Goal: Task Accomplishment & Management: Use online tool/utility

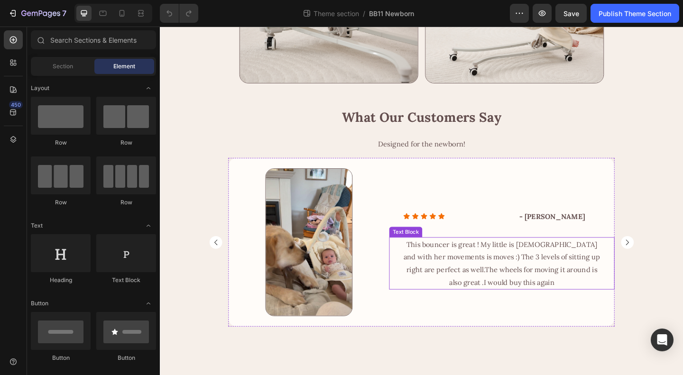
scroll to position [1192, 0]
click at [126, 13] on icon at bounding box center [121, 13] width 9 height 9
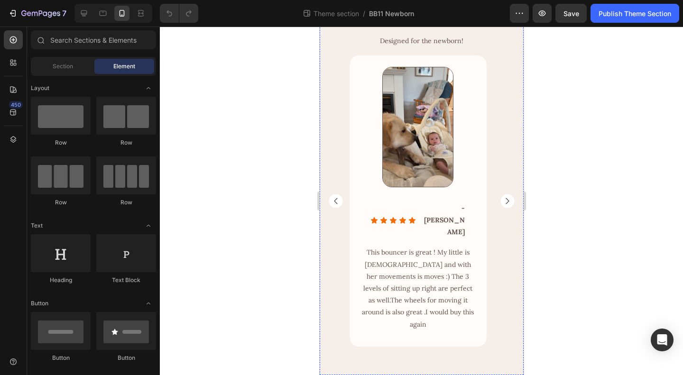
scroll to position [1537, 0]
click at [364, 232] on div "Icon Icon Icon Icon Icon Icon List - [PERSON_NAME] Text Block Row" at bounding box center [418, 221] width 126 height 38
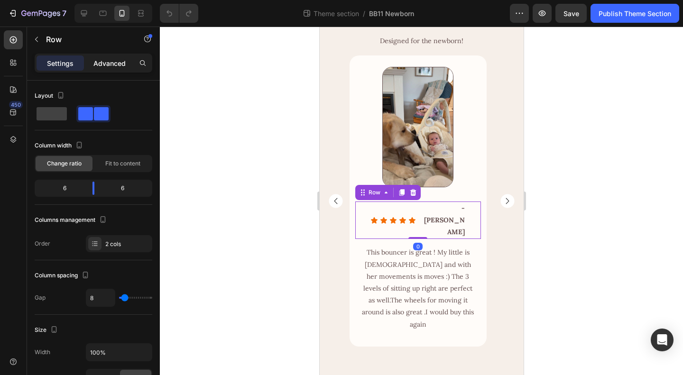
click at [101, 62] on p "Advanced" at bounding box center [109, 63] width 32 height 10
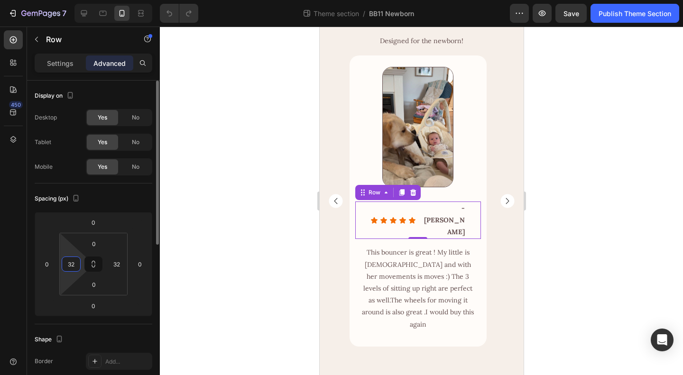
click at [71, 263] on input "32" at bounding box center [71, 264] width 14 height 14
type input "0"
click at [119, 264] on input "32" at bounding box center [117, 264] width 14 height 14
type input "0"
click at [124, 199] on div "Spacing (px)" at bounding box center [94, 198] width 118 height 15
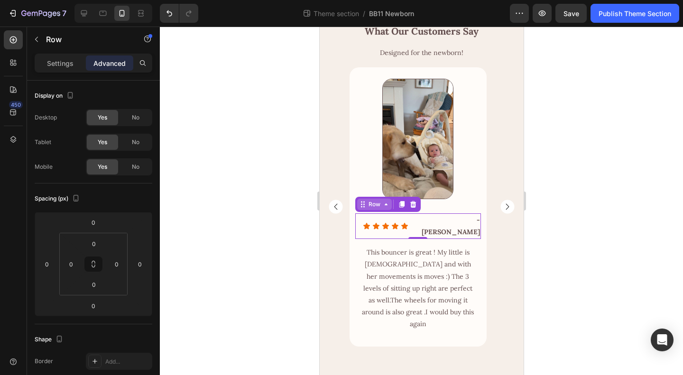
click at [373, 209] on div "Row" at bounding box center [374, 204] width 16 height 9
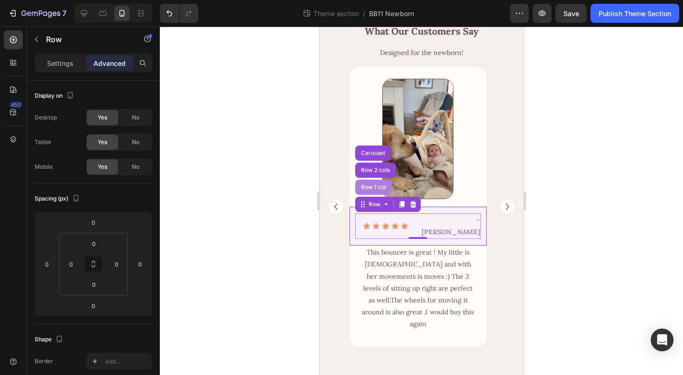
click at [378, 195] on div "Row 1 col" at bounding box center [373, 187] width 37 height 15
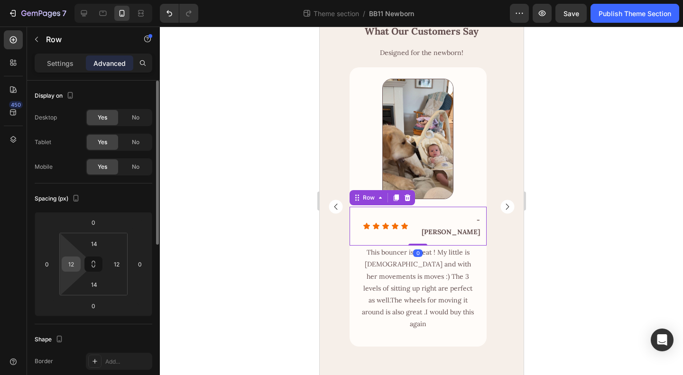
click at [74, 264] on input "12" at bounding box center [71, 264] width 14 height 14
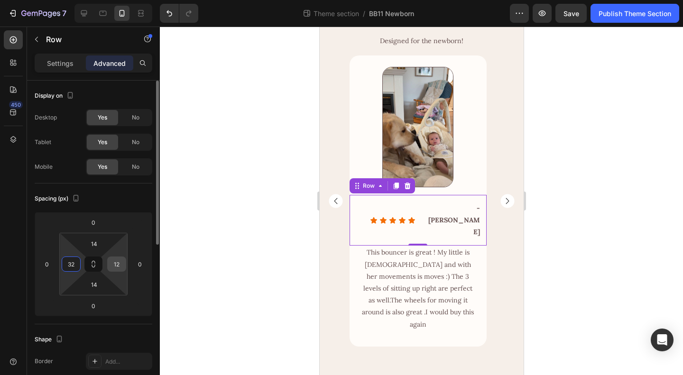
type input "32"
click at [118, 264] on input "12" at bounding box center [117, 264] width 14 height 14
type input "32"
click at [137, 196] on div "Spacing (px)" at bounding box center [94, 198] width 118 height 15
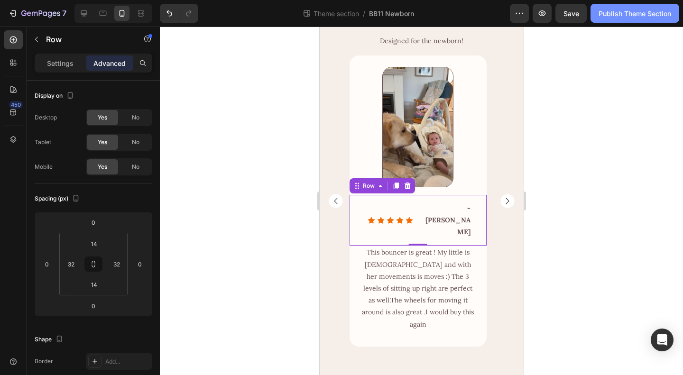
click at [613, 12] on div "Publish Theme Section" at bounding box center [634, 14] width 73 height 10
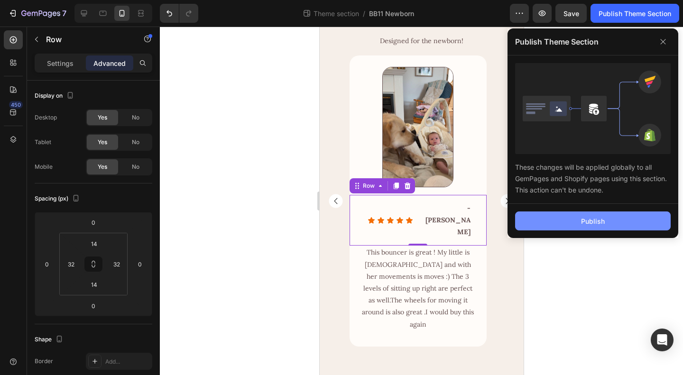
click at [565, 222] on button "Publish" at bounding box center [593, 220] width 156 height 19
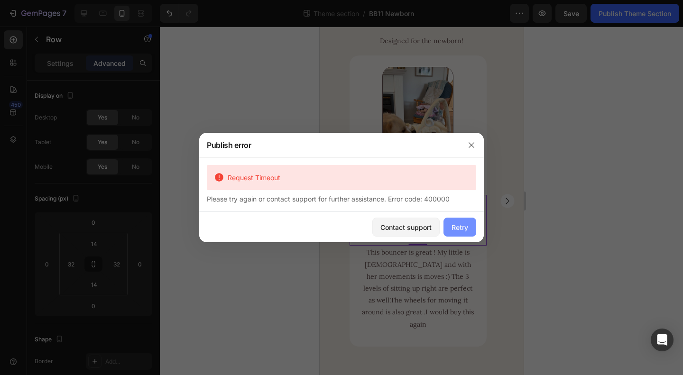
drag, startPoint x: 462, startPoint y: 226, endPoint x: 131, endPoint y: 200, distance: 332.0
click at [462, 226] on div "Retry" at bounding box center [459, 227] width 17 height 10
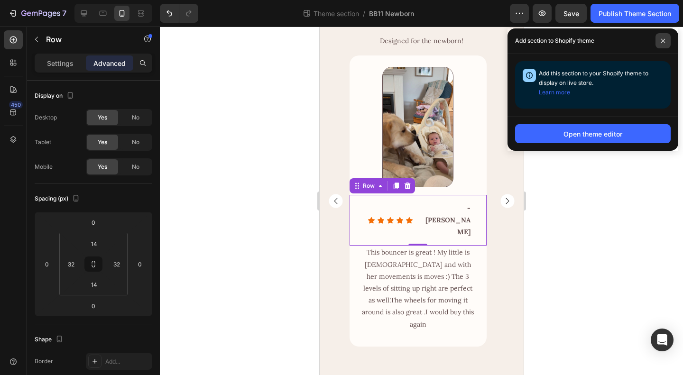
click at [665, 41] on icon at bounding box center [662, 40] width 5 height 5
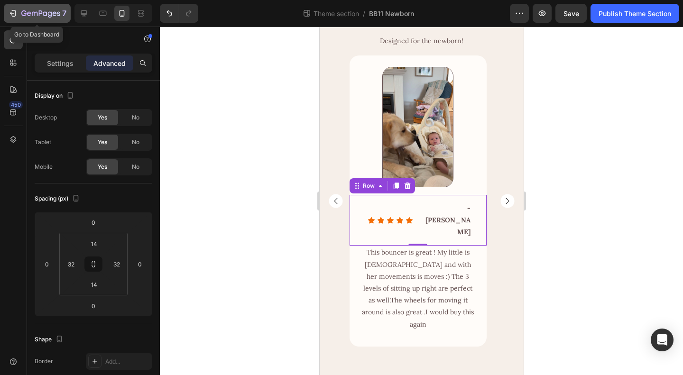
click at [46, 8] on div "7" at bounding box center [43, 13] width 45 height 11
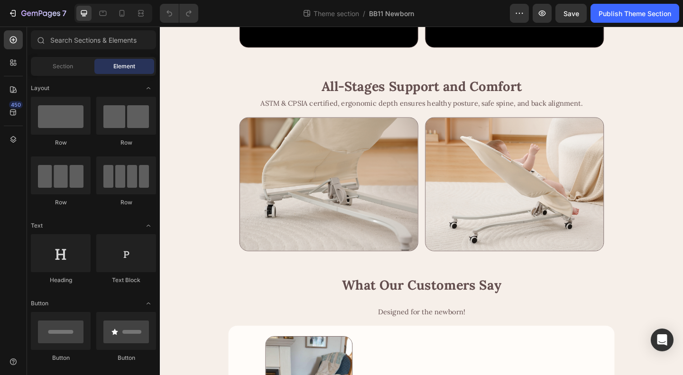
scroll to position [1192, 0]
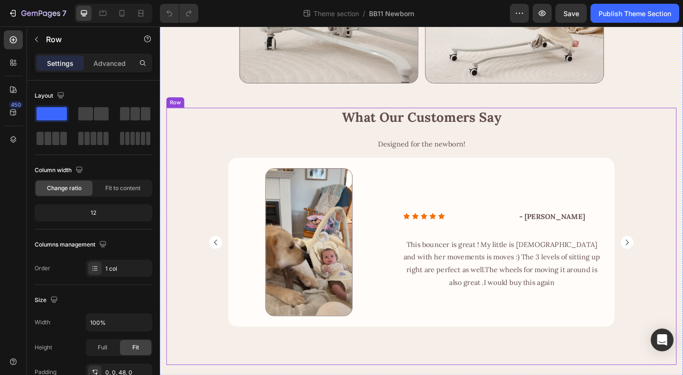
click at [524, 374] on div "What Our Customers Say Heading Designed for the newborn! Heading Image Row Icon…" at bounding box center [444, 255] width 555 height 280
click at [106, 65] on p "Advanced" at bounding box center [109, 63] width 32 height 10
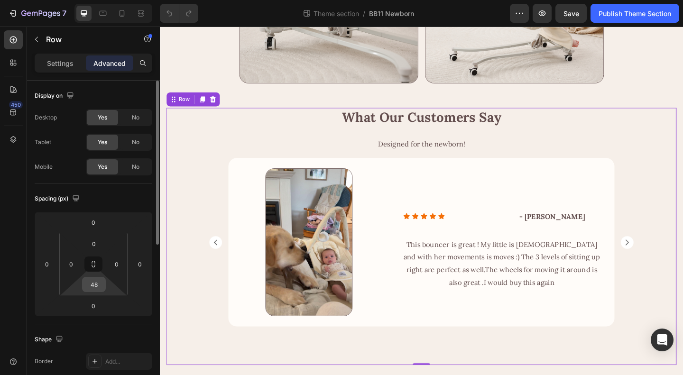
click at [95, 281] on input "48" at bounding box center [93, 284] width 19 height 14
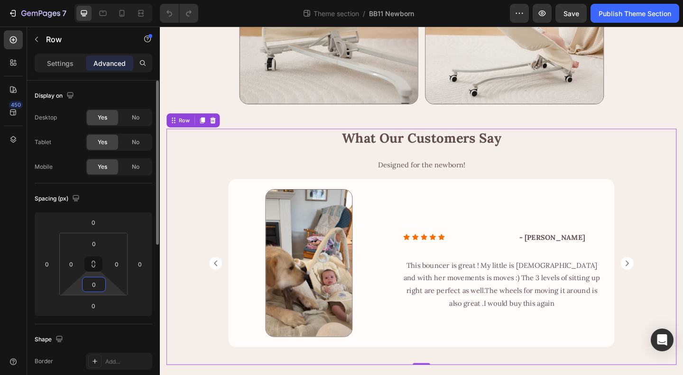
click at [112, 192] on div "Spacing (px)" at bounding box center [94, 198] width 118 height 15
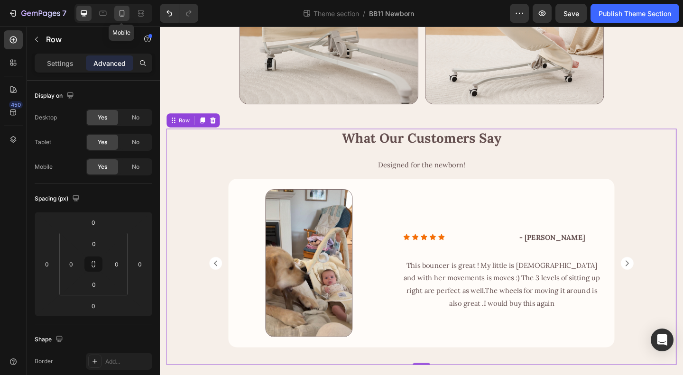
click at [119, 14] on icon at bounding box center [121, 13] width 5 height 7
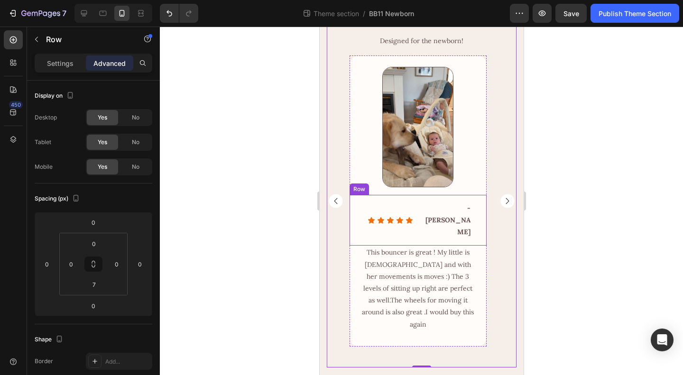
scroll to position [1537, 0]
click at [351, 360] on div "What Our Customers Say Heading Designed for the newborn! Heading Image Row Icon…" at bounding box center [421, 188] width 190 height 352
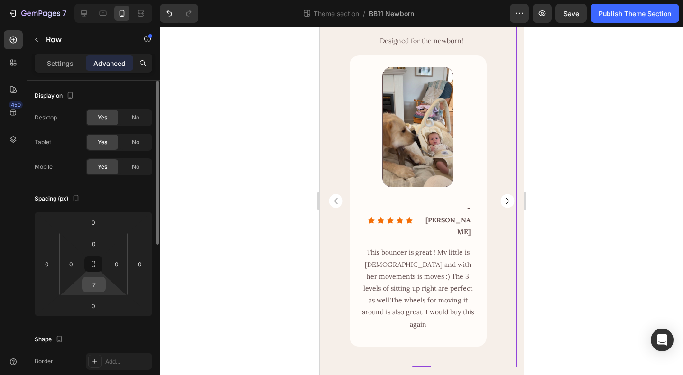
click at [96, 287] on input "7" at bounding box center [93, 284] width 19 height 14
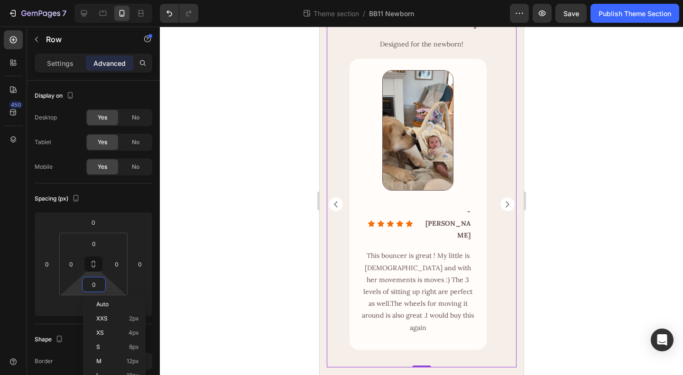
scroll to position [1533, 0]
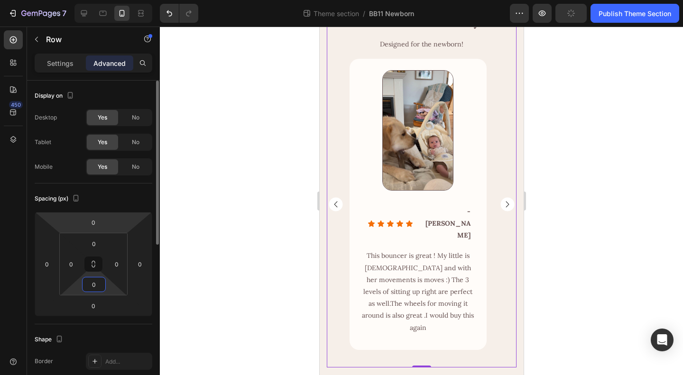
type input "0"
click at [111, 193] on div "Spacing (px)" at bounding box center [94, 198] width 118 height 15
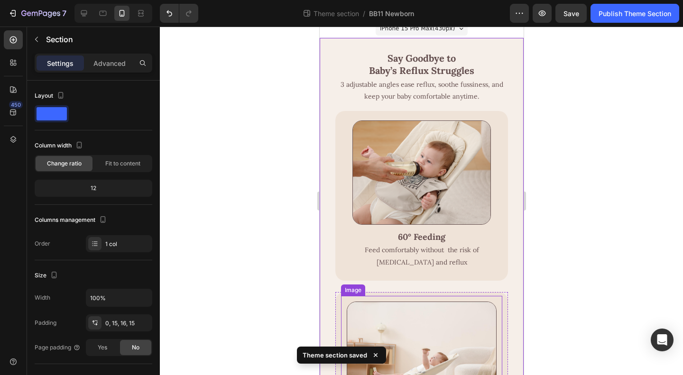
scroll to position [0, 0]
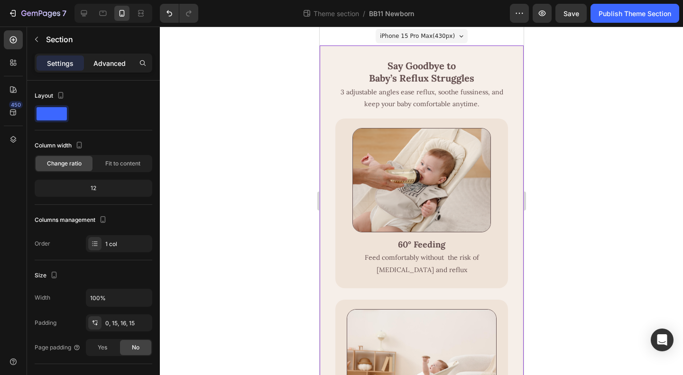
click at [106, 65] on p "Advanced" at bounding box center [109, 63] width 32 height 10
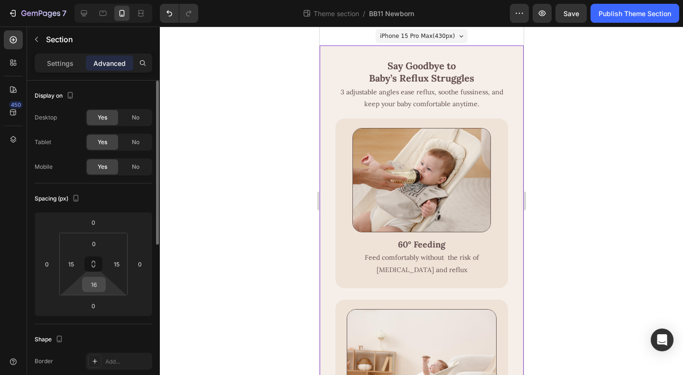
click at [96, 283] on input "16" at bounding box center [93, 284] width 19 height 14
type input "8"
click at [115, 195] on div "Spacing (px)" at bounding box center [94, 198] width 118 height 15
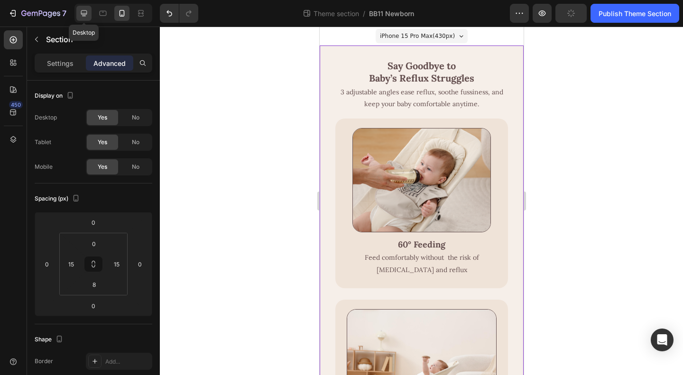
click at [85, 13] on icon at bounding box center [84, 13] width 6 height 6
type input "24"
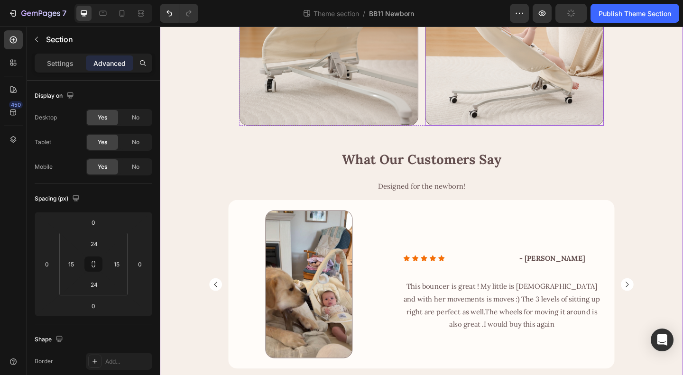
scroll to position [1169, 0]
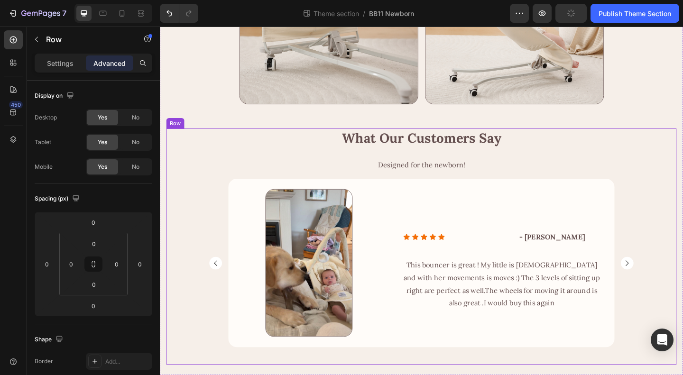
click at [389, 375] on div "What Our Customers Say Heading Designed for the newborn! Heading Image Row Icon…" at bounding box center [444, 265] width 555 height 257
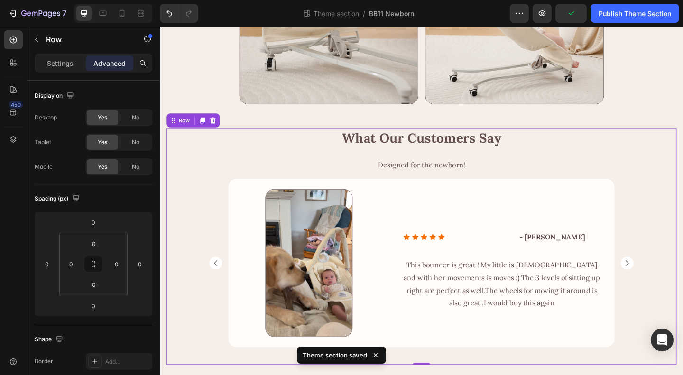
click at [378, 369] on div "Theme section saved" at bounding box center [341, 357] width 93 height 28
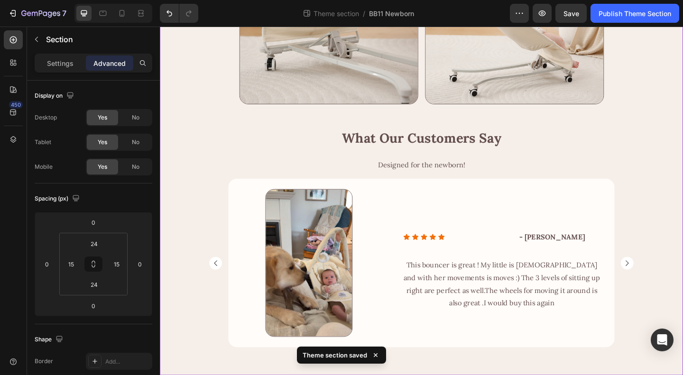
click at [84, 287] on input "24" at bounding box center [93, 284] width 19 height 14
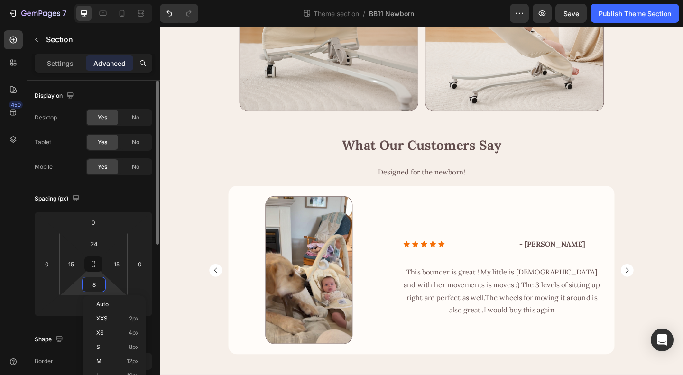
scroll to position [1161, 0]
type input "8"
click at [125, 196] on div "Spacing (px)" at bounding box center [94, 198] width 118 height 15
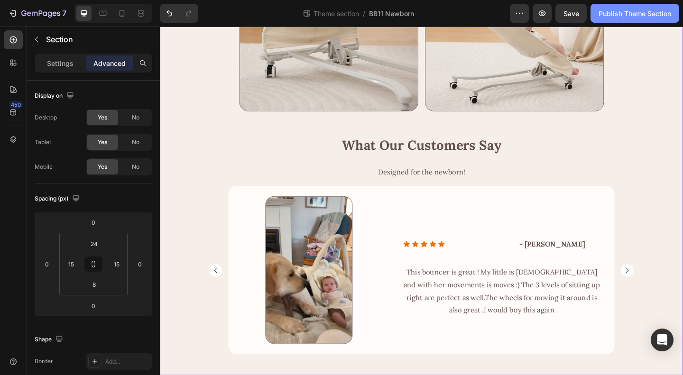
click at [651, 11] on div "Publish Theme Section" at bounding box center [634, 14] width 73 height 10
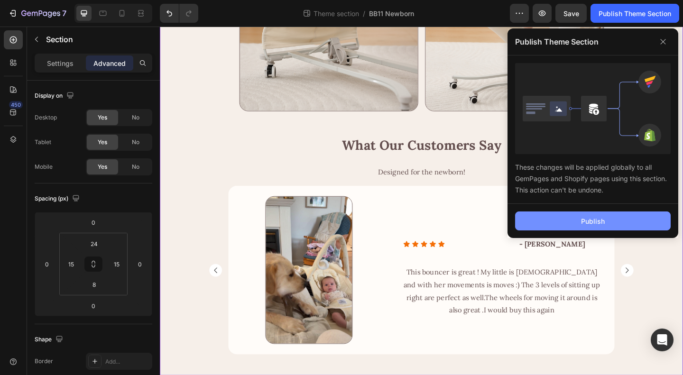
click at [606, 223] on button "Publish" at bounding box center [593, 220] width 156 height 19
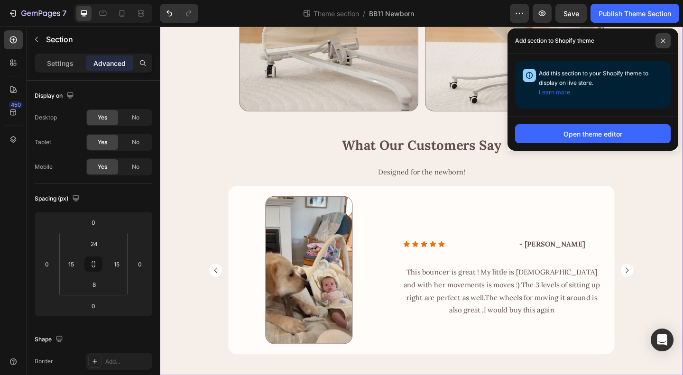
click at [660, 41] on icon at bounding box center [662, 40] width 5 height 5
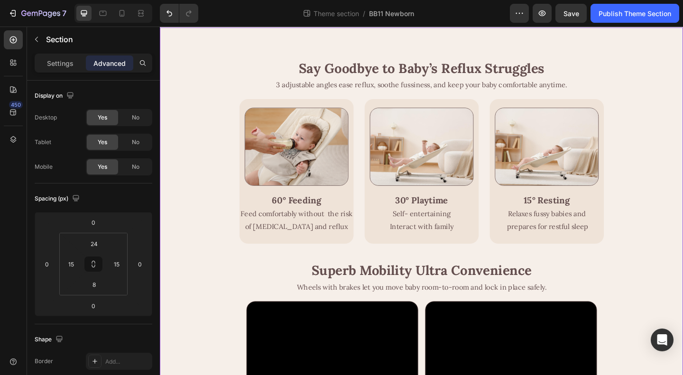
scroll to position [0, 0]
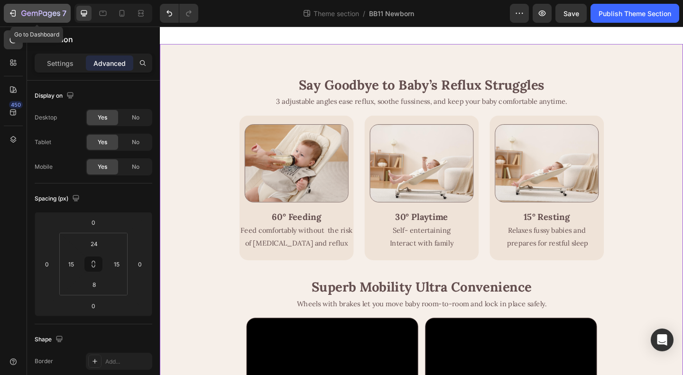
click at [23, 12] on icon "button" at bounding box center [40, 14] width 39 height 8
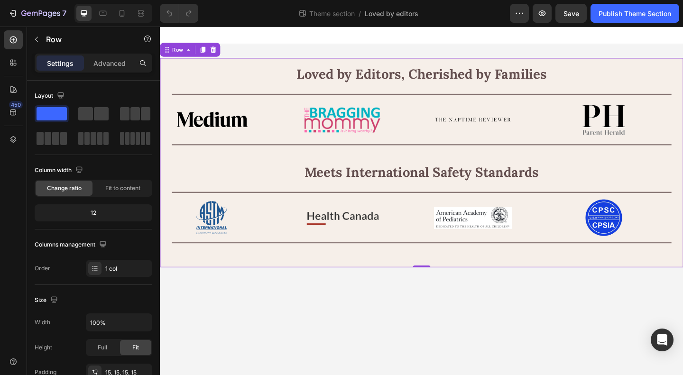
click at [270, 64] on div "Loved by Editors, Cherished by Families Heading Image Image Image Image Image I…" at bounding box center [444, 175] width 569 height 228
click at [124, 14] on icon at bounding box center [121, 13] width 5 height 7
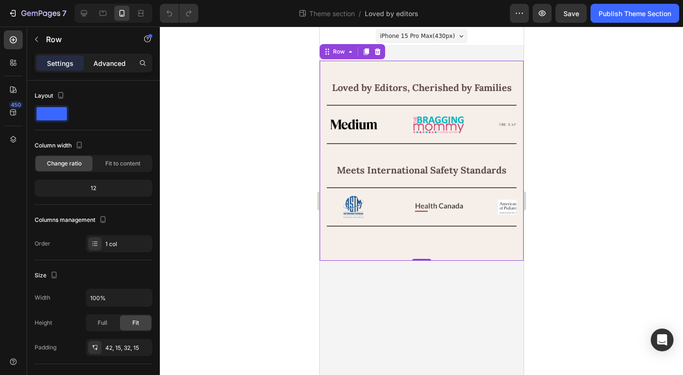
click at [106, 64] on p "Advanced" at bounding box center [109, 63] width 32 height 10
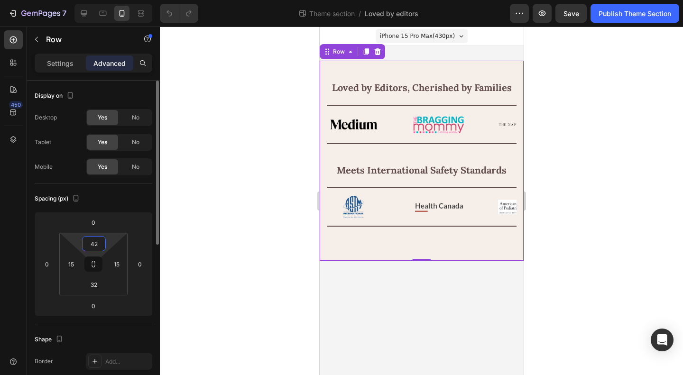
click at [98, 241] on input "42" at bounding box center [93, 244] width 19 height 14
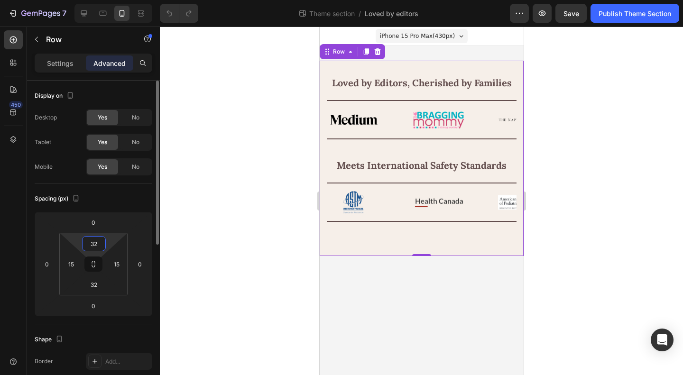
type input "3"
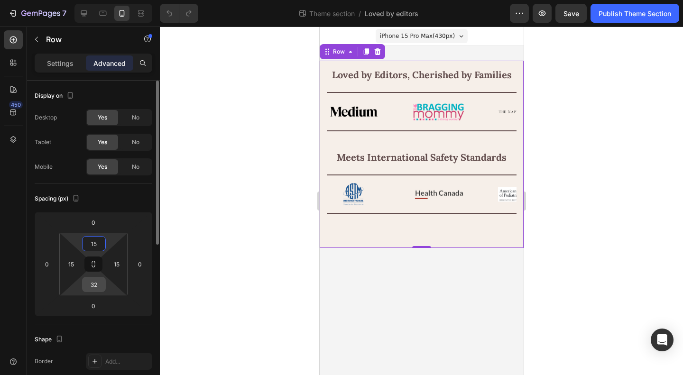
type input "15"
click at [95, 284] on input "32" at bounding box center [93, 284] width 19 height 14
type input "15"
click at [128, 195] on div "Spacing (px)" at bounding box center [94, 198] width 118 height 15
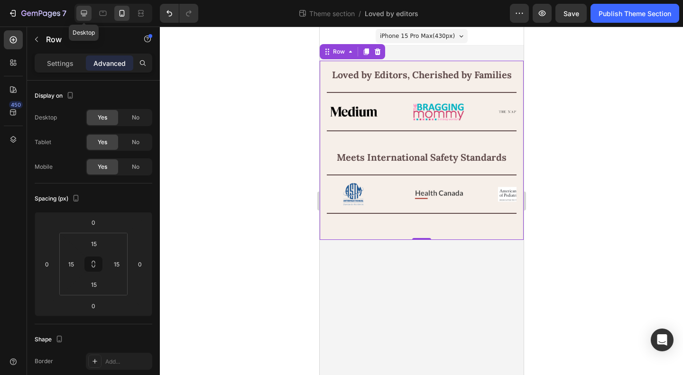
click at [82, 7] on div at bounding box center [83, 13] width 15 height 15
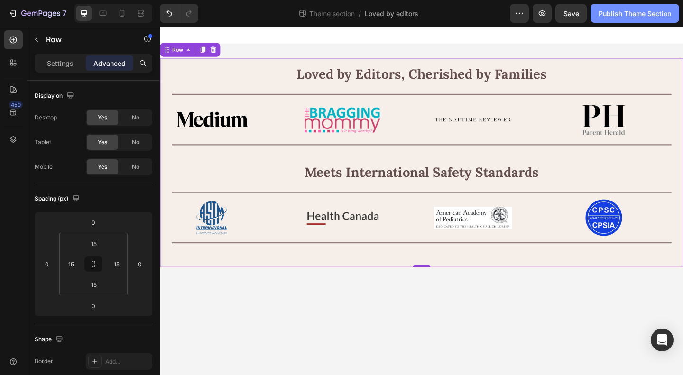
click at [623, 18] on div "Publish Theme Section" at bounding box center [634, 14] width 73 height 10
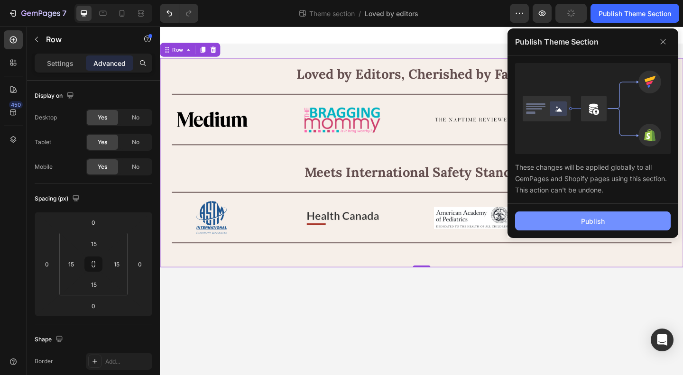
click at [564, 216] on button "Publish" at bounding box center [593, 220] width 156 height 19
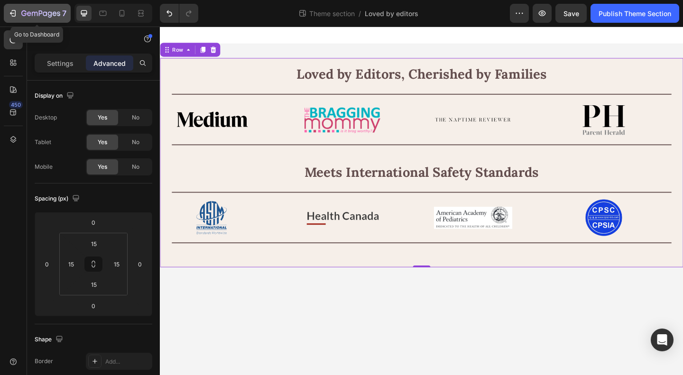
click at [27, 13] on icon "button" at bounding box center [29, 13] width 4 height 4
